Goal: Find specific page/section: Find specific page/section

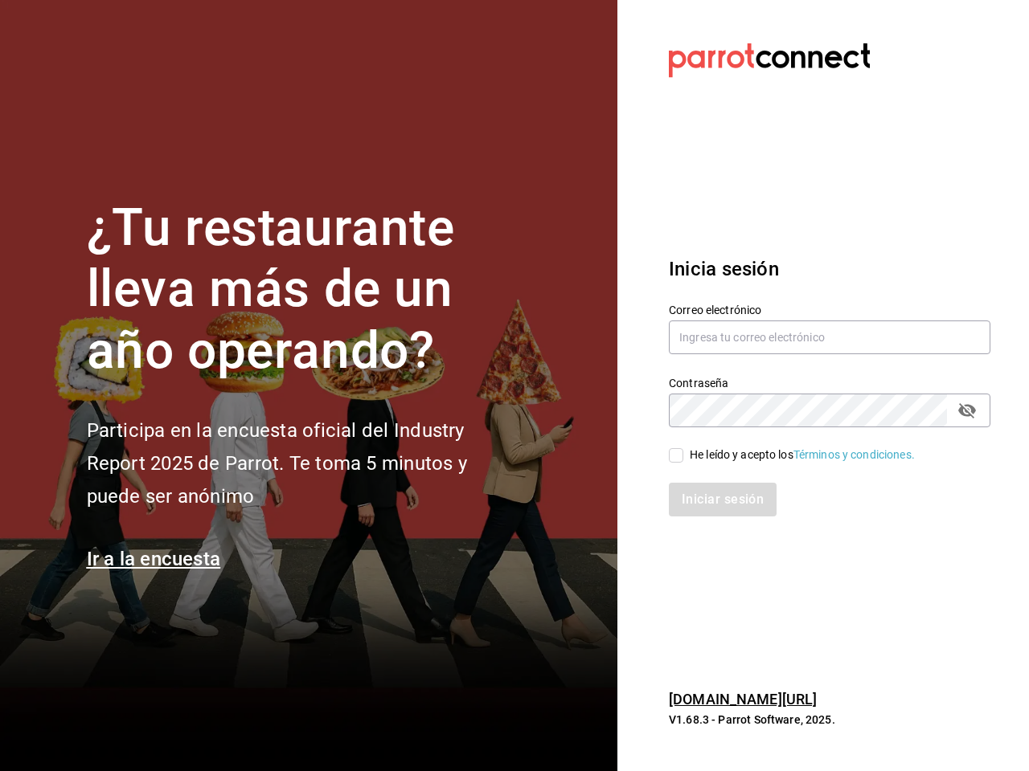
click at [514, 386] on div "¿Tu restaurante lleva más de un año operando? Participa en la encuesta oficial …" at bounding box center [304, 386] width 434 height 377
click at [829, 337] on input "text" at bounding box center [829, 338] width 321 height 34
click at [967, 411] on icon "passwordField" at bounding box center [967, 410] width 18 height 15
